Goal: Check status: Check status

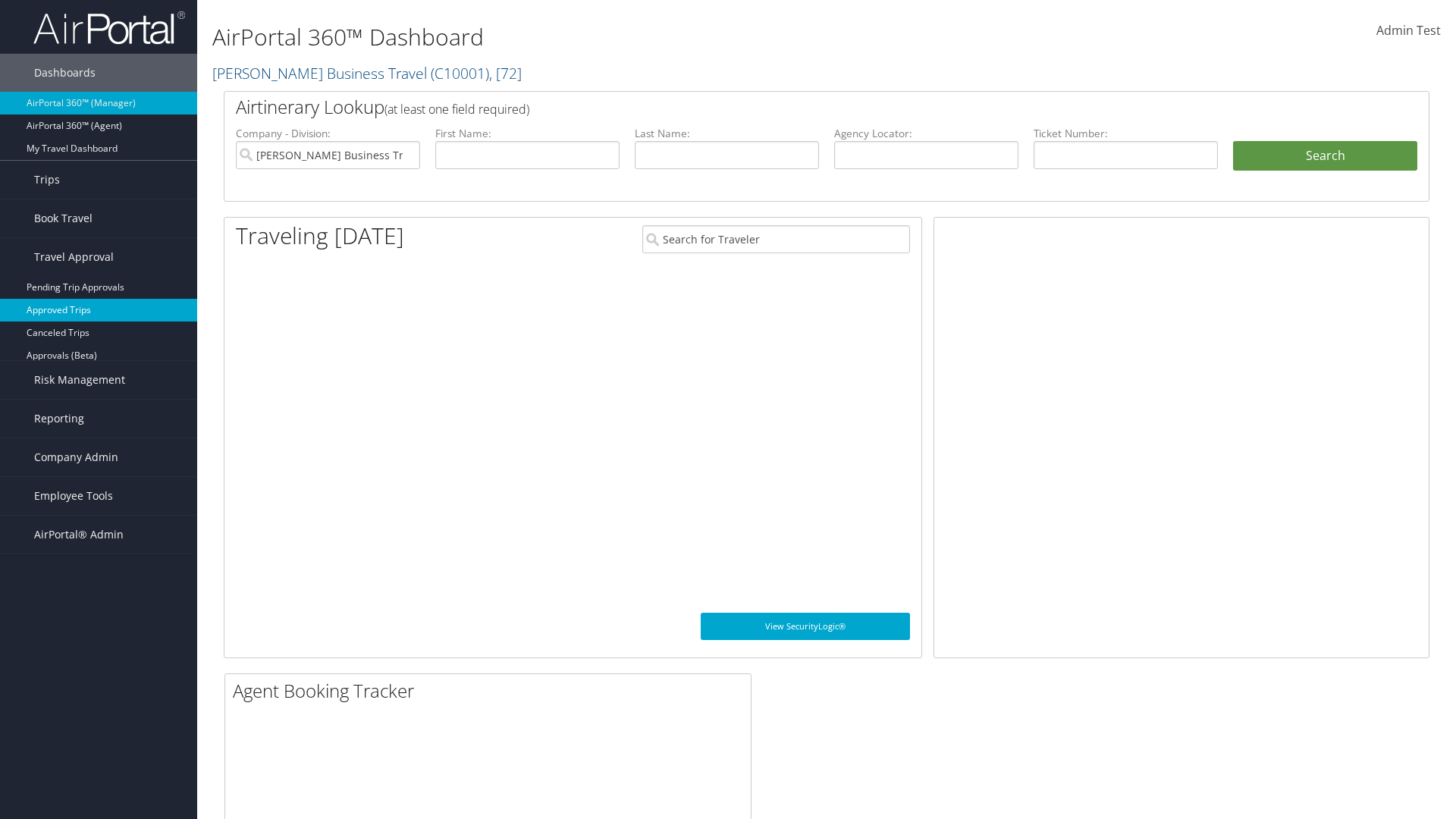
click at [98, 311] on link "Approved Trips" at bounding box center [98, 310] width 198 height 22
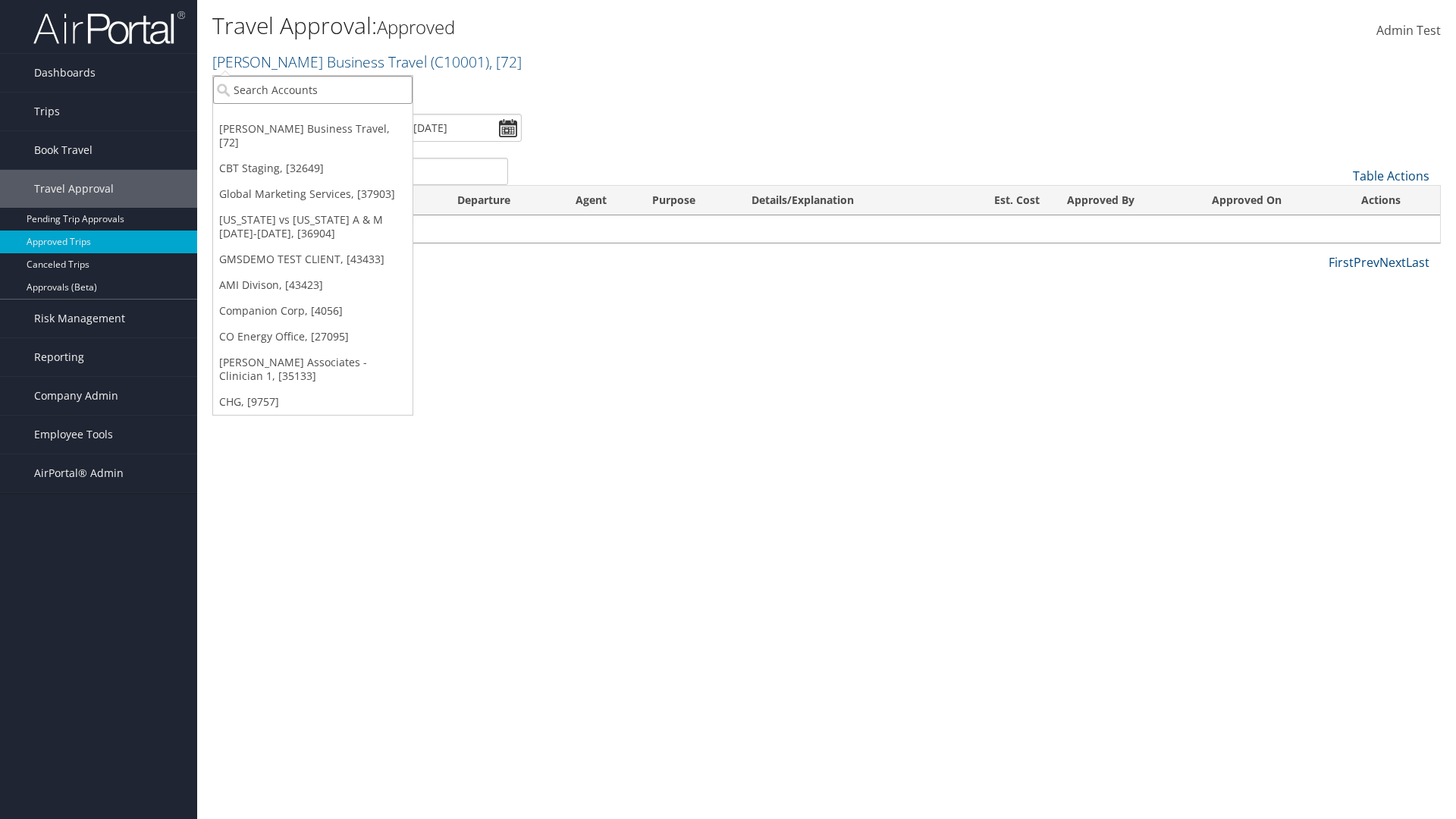
click at [312, 90] on input "search" at bounding box center [312, 90] width 200 height 28
type input "[PERSON_NAME] Business Travel"
click at [334, 131] on div "Account" at bounding box center [334, 131] width 259 height 14
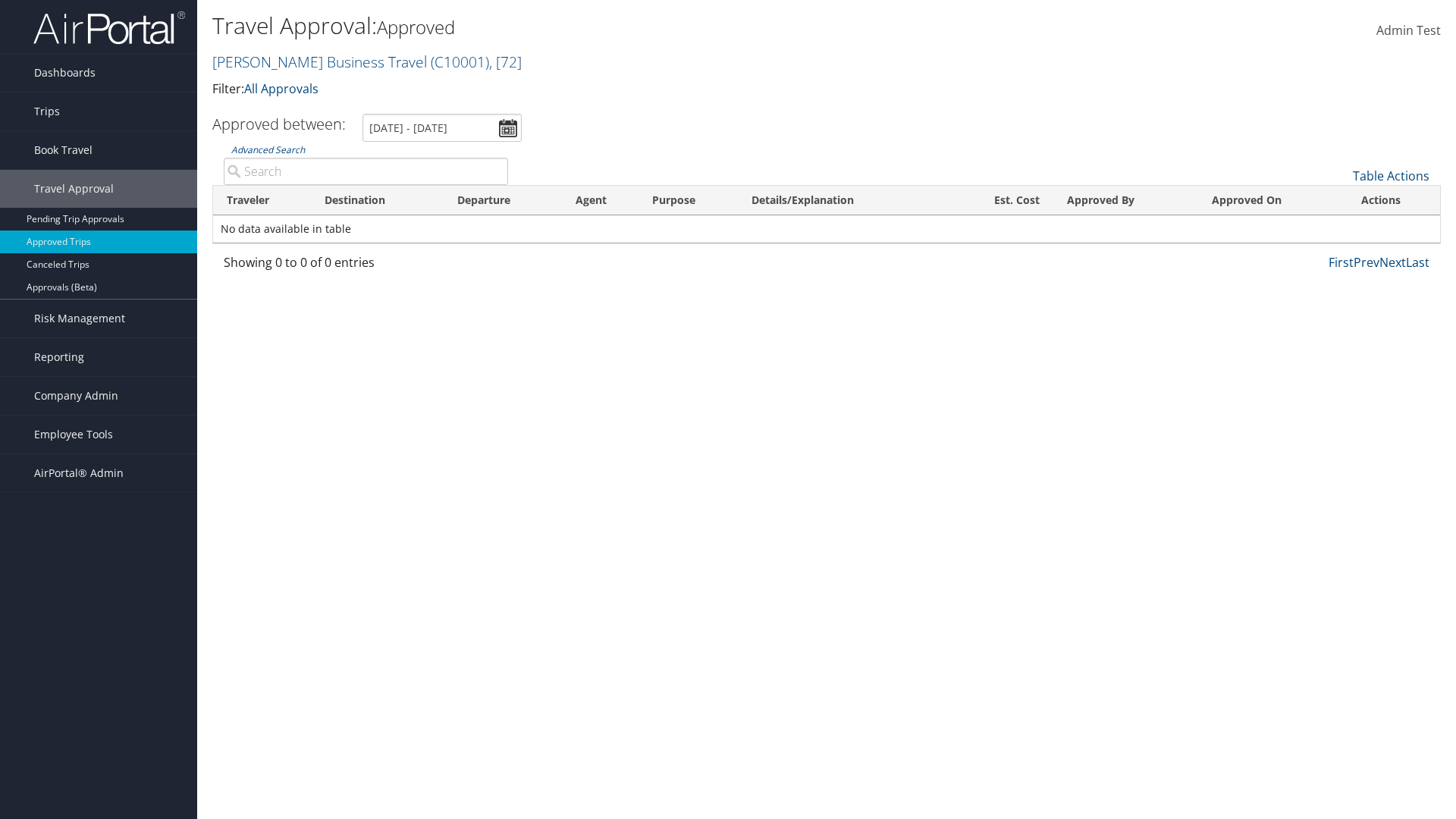
type input "Cameron"
